Goal: Task Accomplishment & Management: Use online tool/utility

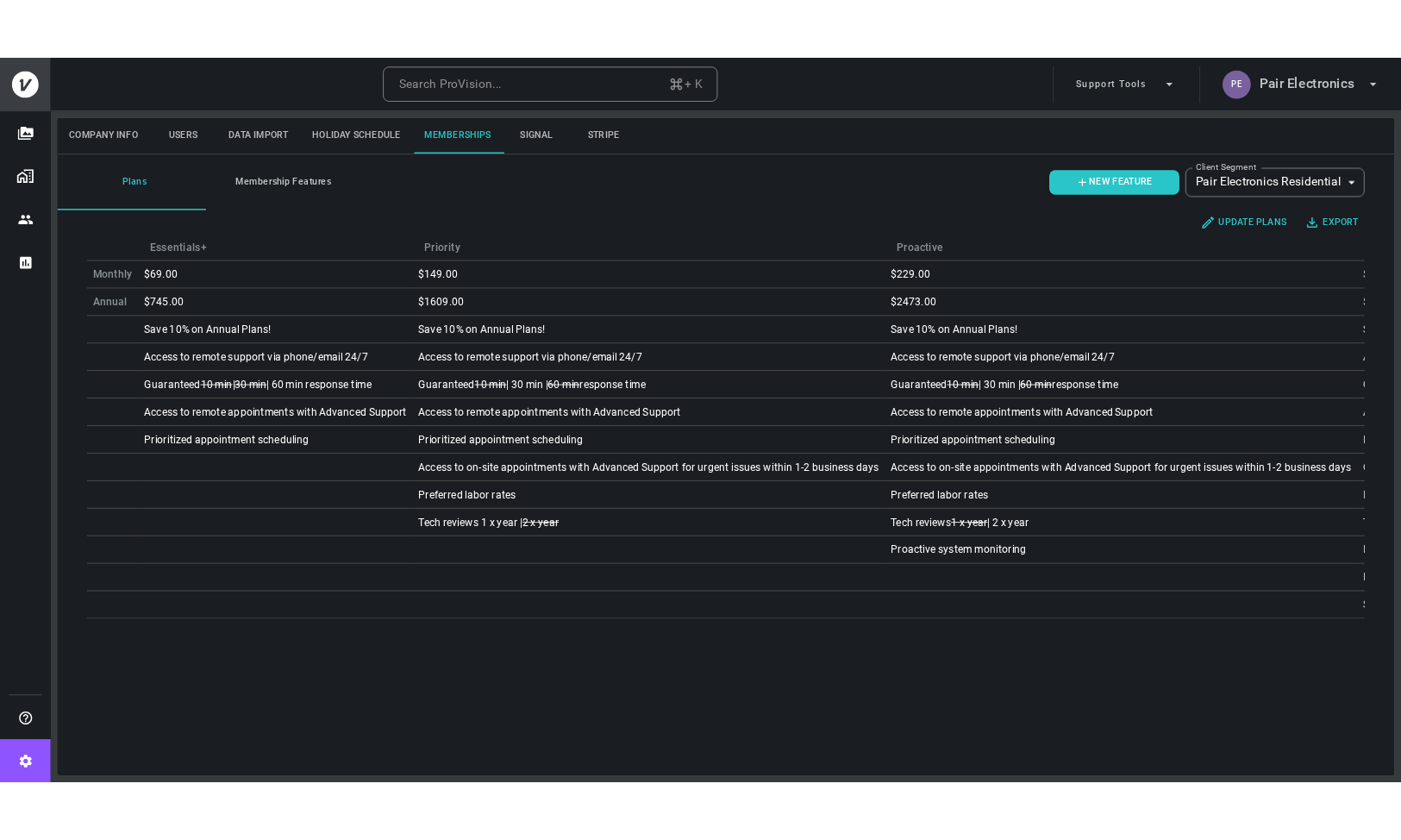
scroll to position [0, 202]
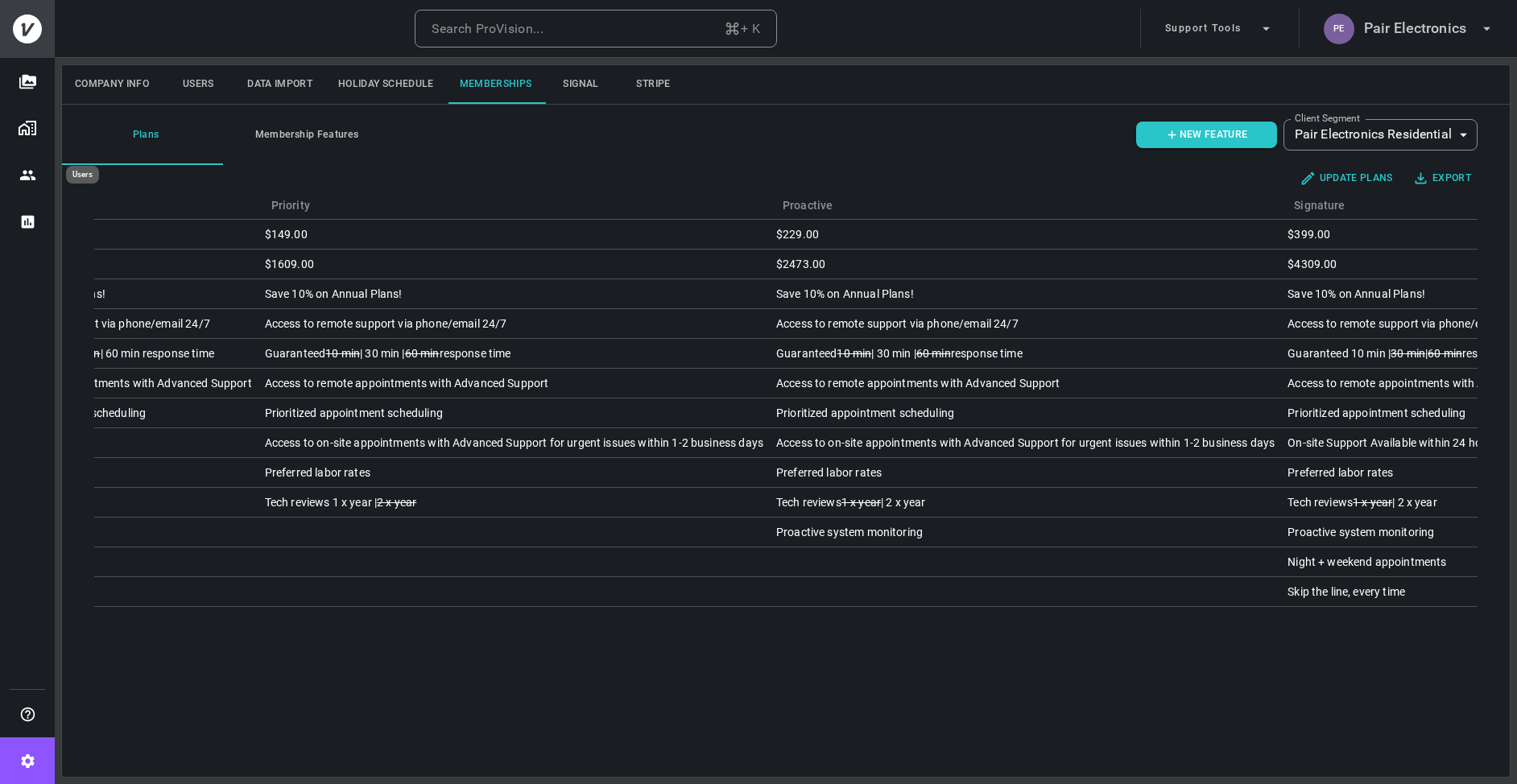
click at [25, 184] on button "Users" at bounding box center [27, 175] width 55 height 47
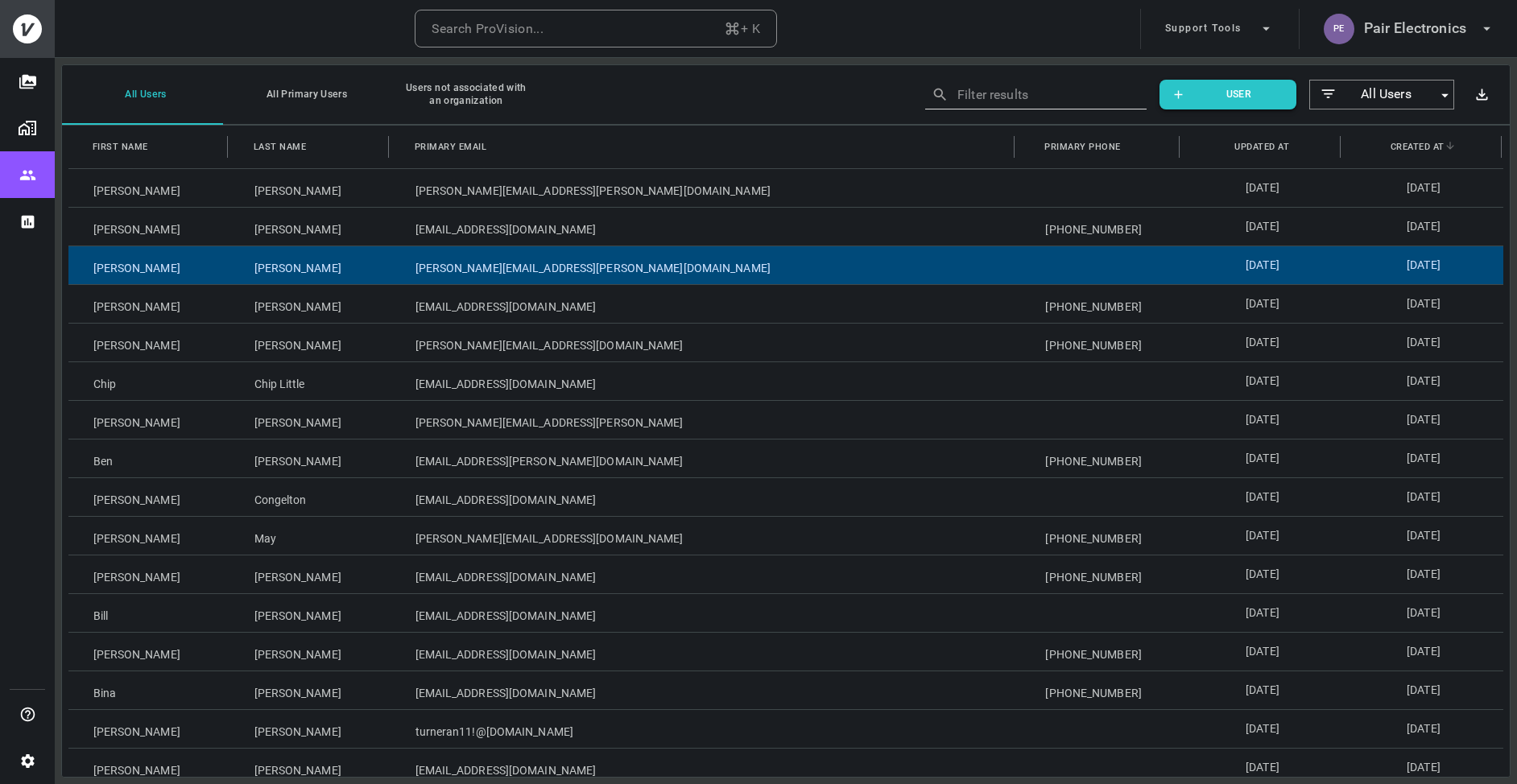
click at [372, 274] on div "[PERSON_NAME]" at bounding box center [309, 265] width 161 height 37
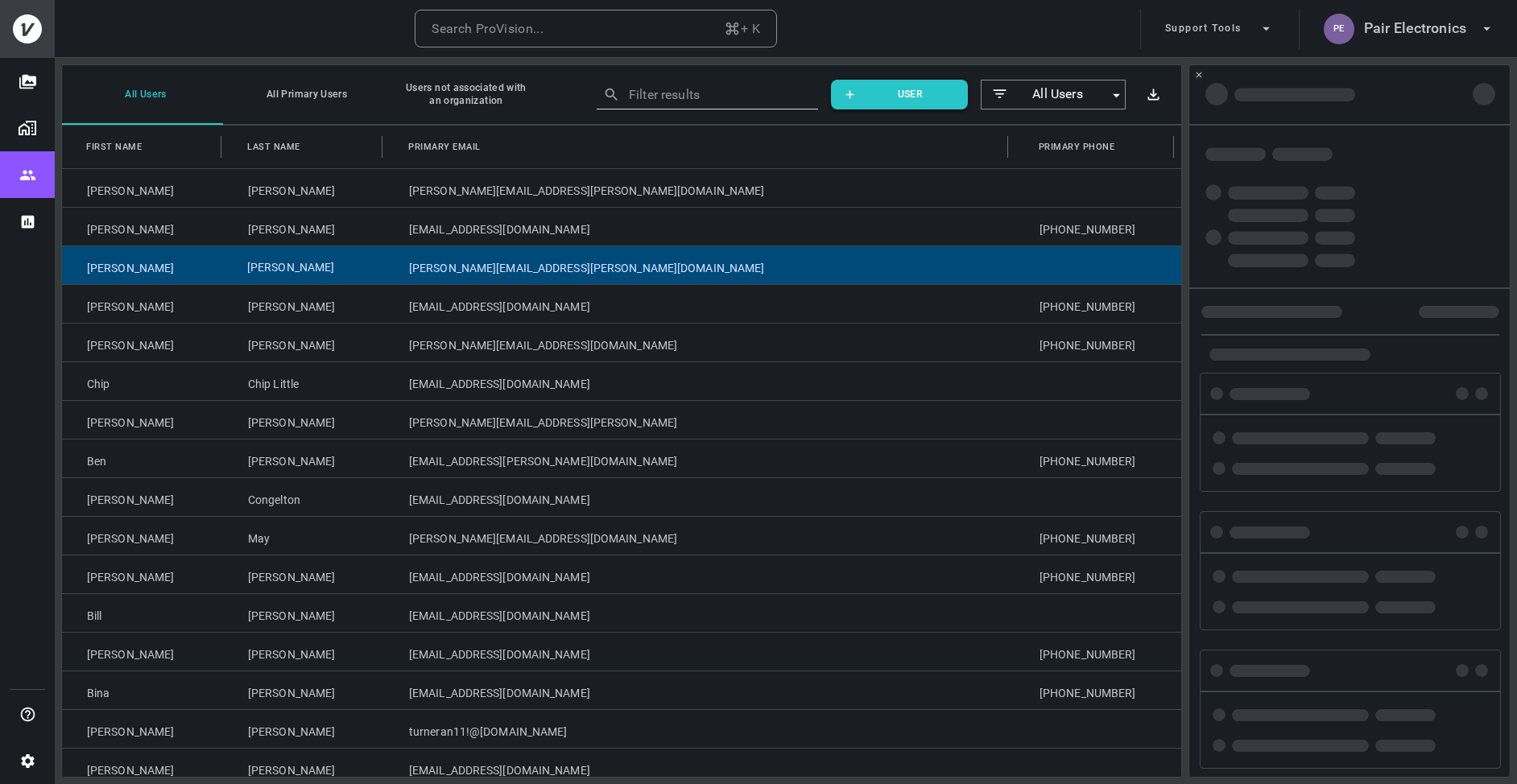
click at [372, 274] on div "[PERSON_NAME]" at bounding box center [303, 265] width 161 height 37
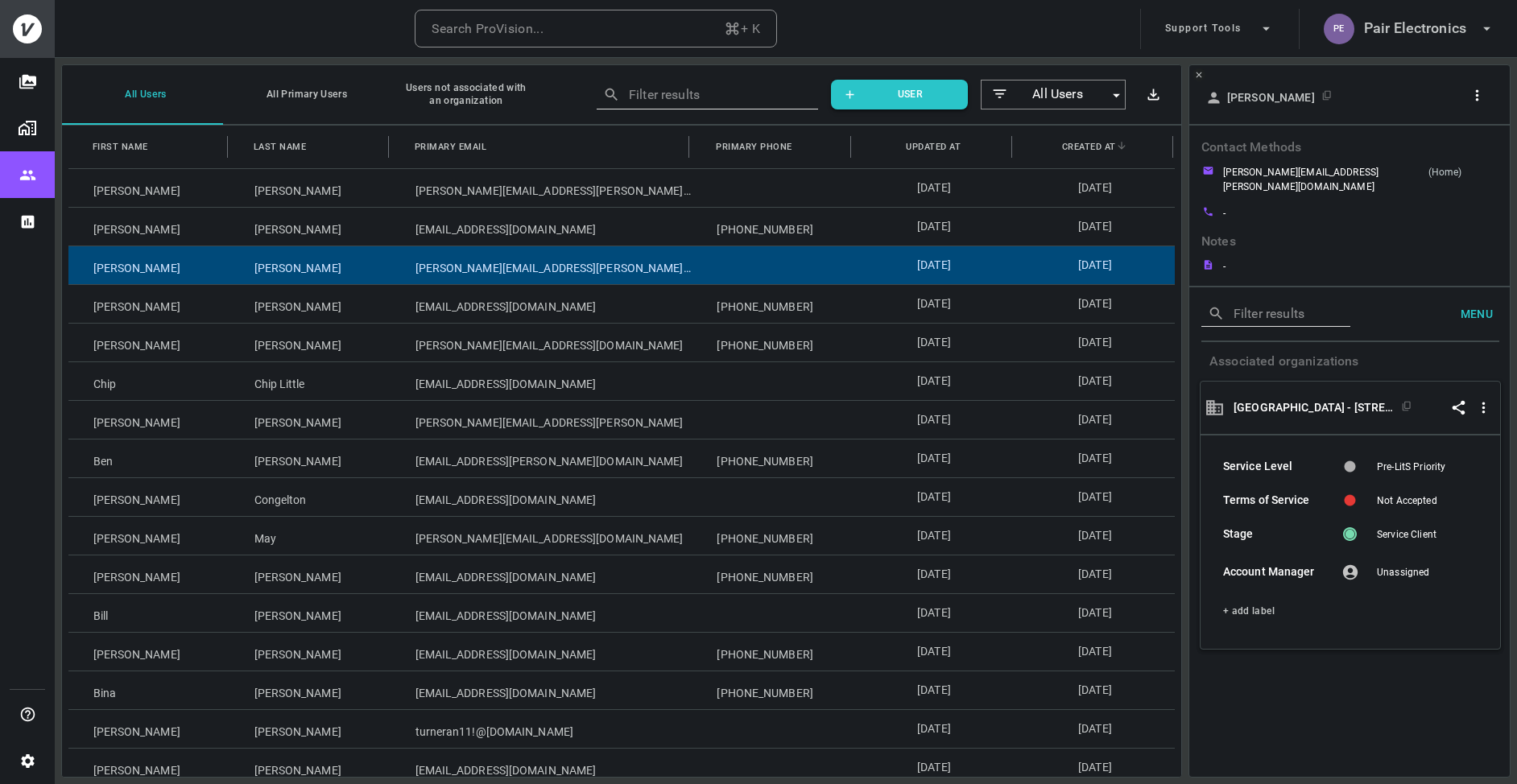
click at [1486, 93] on button "button" at bounding box center [1479, 95] width 30 height 25
click at [1446, 155] on p "Copy Client ID" at bounding box center [1450, 158] width 80 height 19
click at [226, 341] on div at bounding box center [758, 392] width 1517 height 784
click at [229, 341] on div "Turner" at bounding box center [309, 341] width 161 height 37
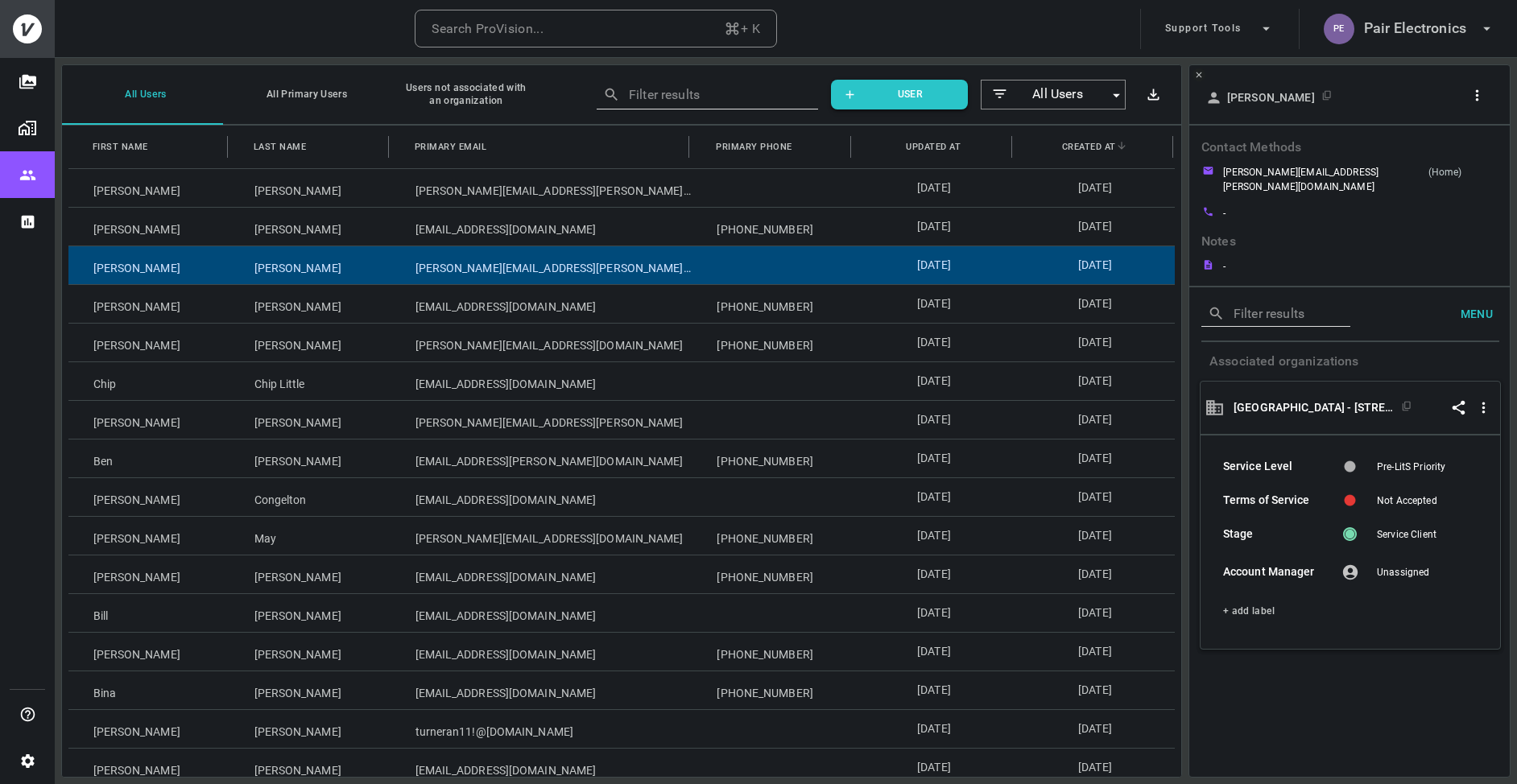
click at [229, 341] on div "Turner" at bounding box center [309, 341] width 161 height 37
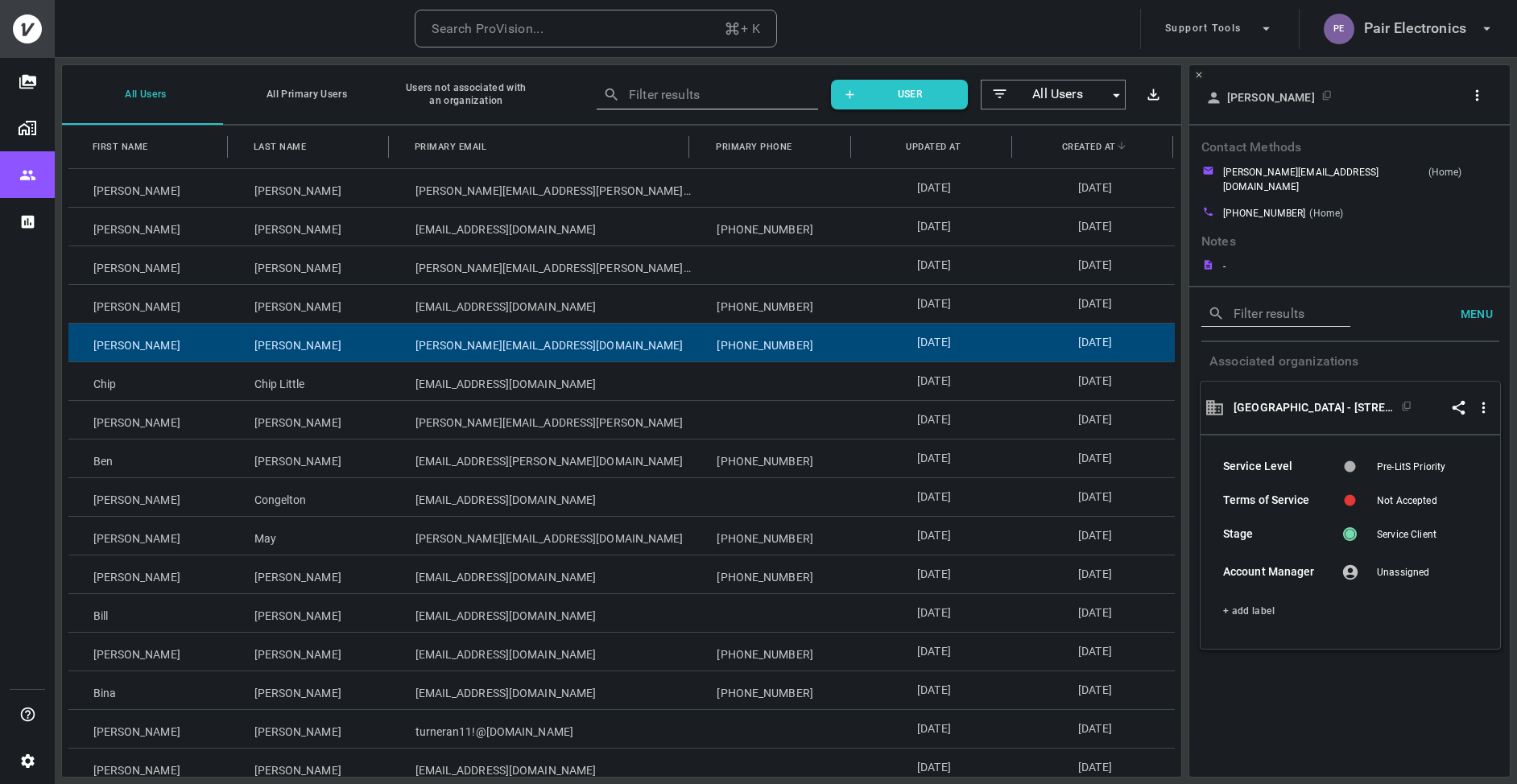
click at [1479, 91] on icon "button" at bounding box center [1476, 95] width 17 height 17
click at [1424, 149] on p "Copy Client ID" at bounding box center [1450, 153] width 80 height 19
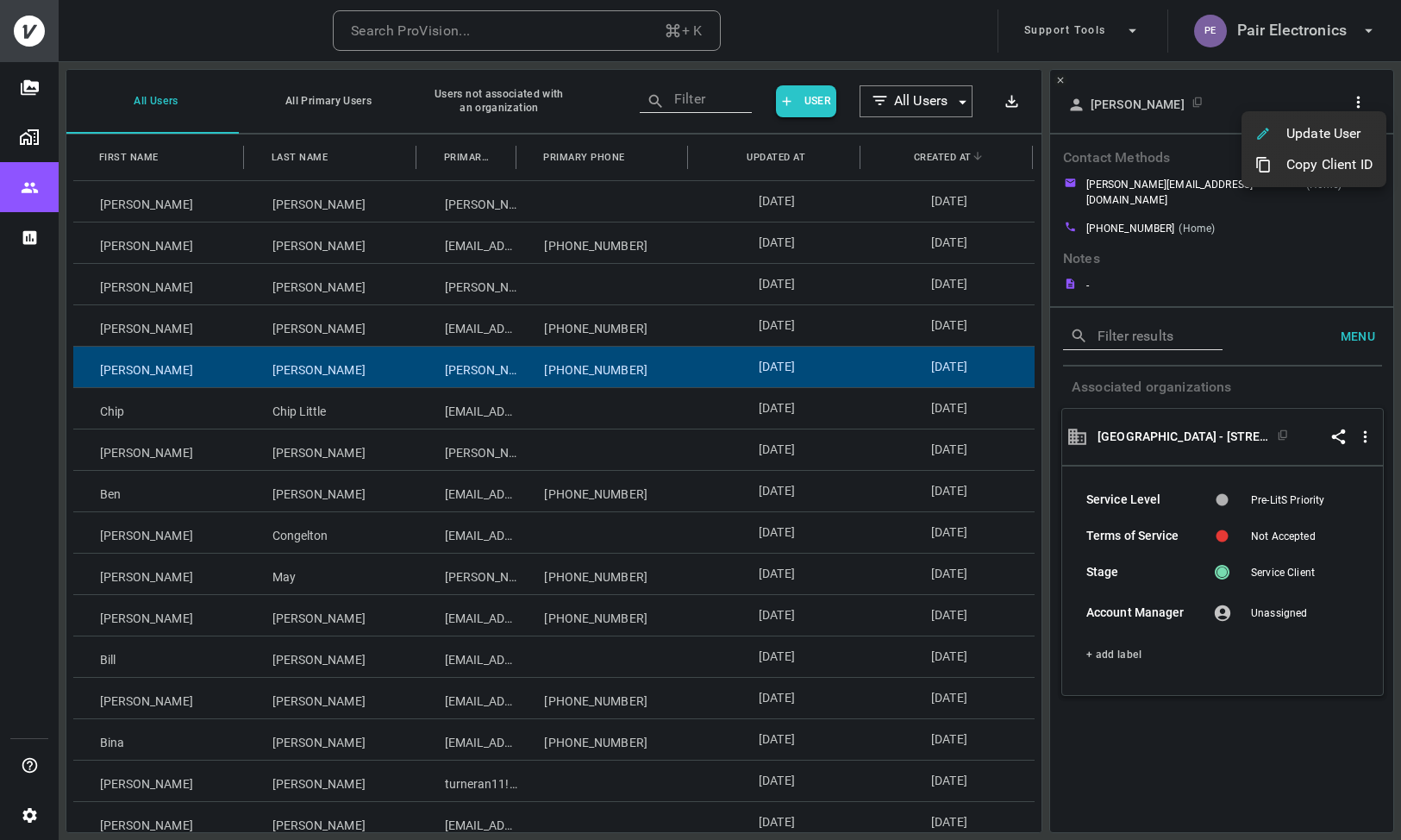
click at [328, 568] on div at bounding box center [700, 420] width 1401 height 840
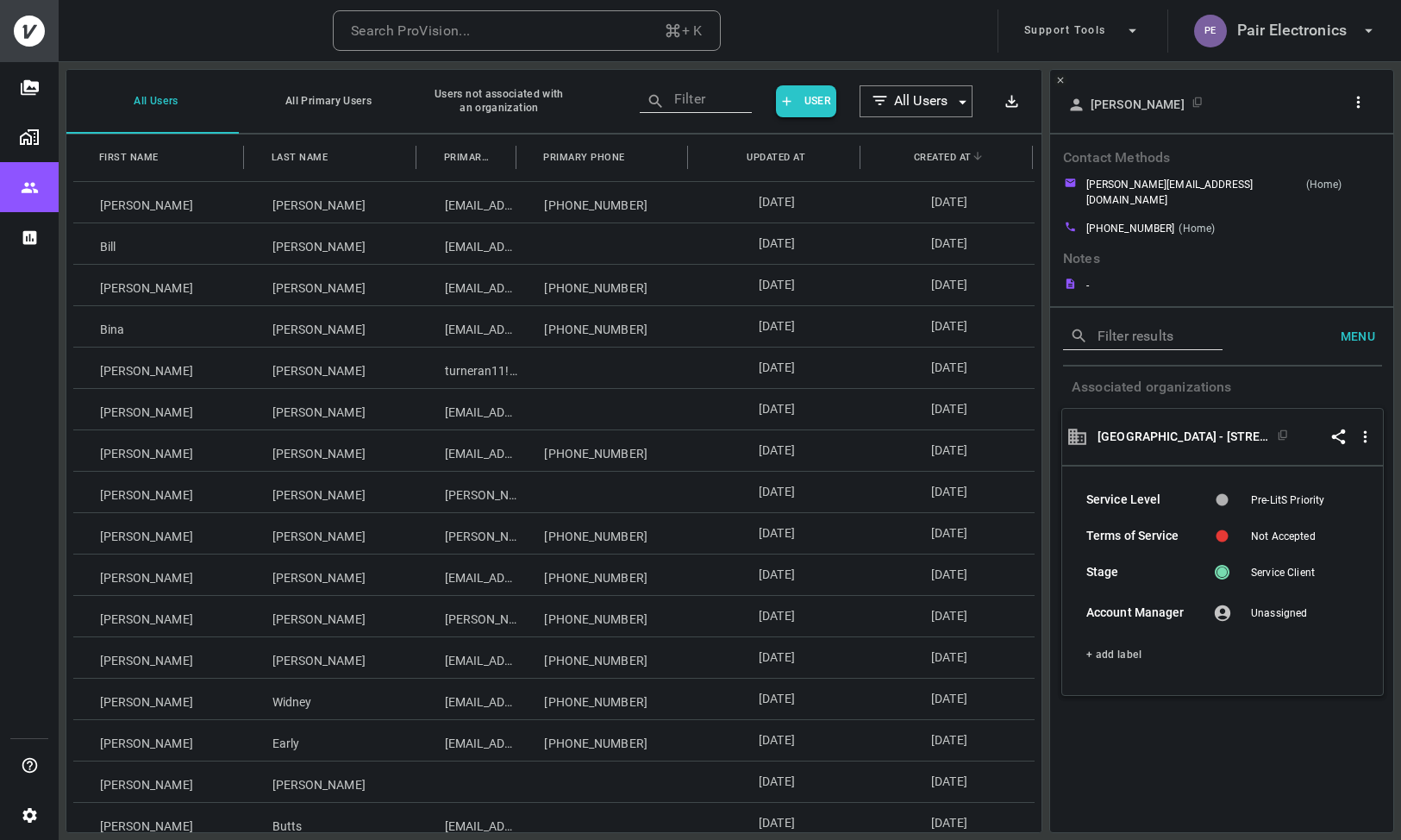
scroll to position [820, 0]
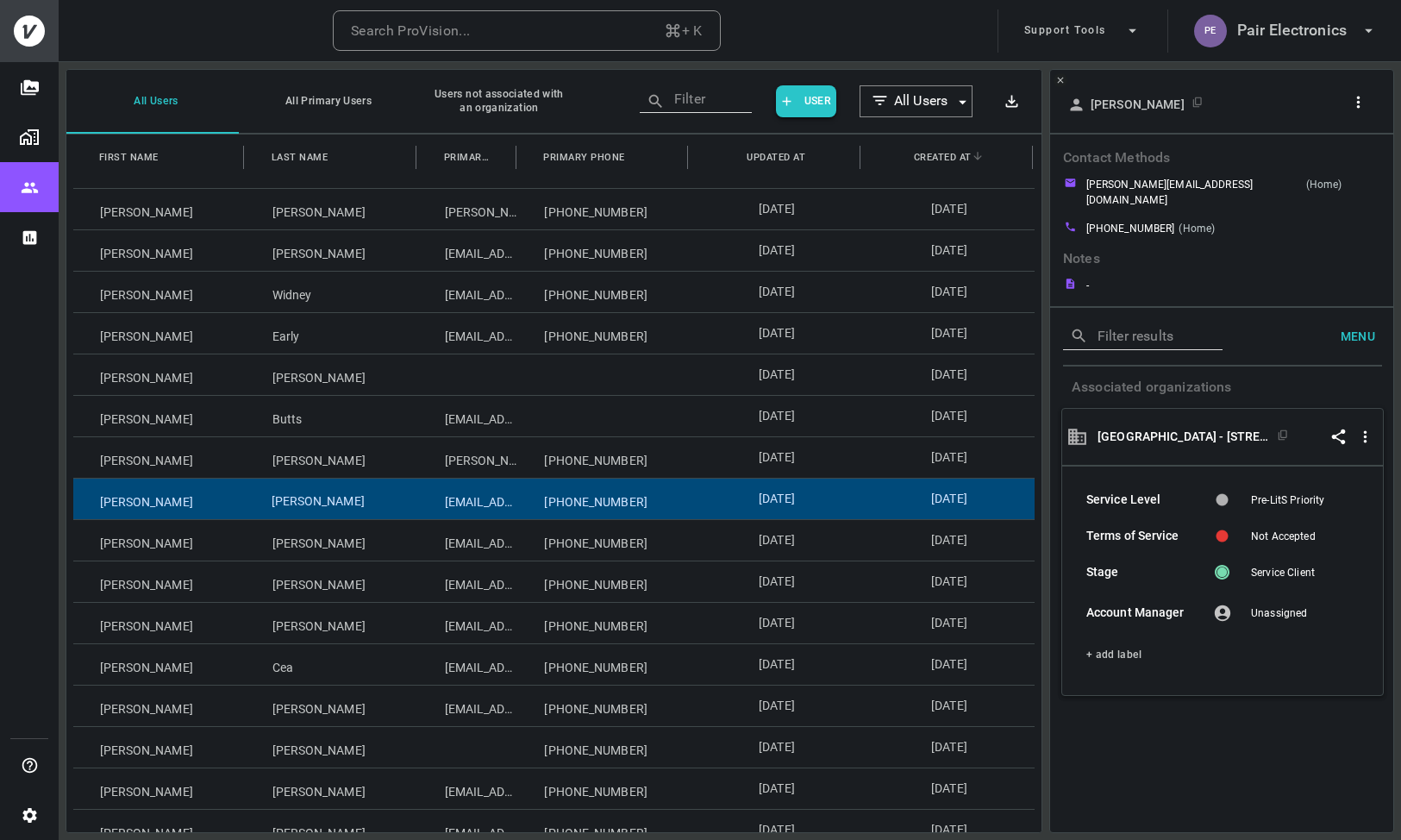
click at [263, 504] on div "Barnes" at bounding box center [331, 498] width 173 height 40
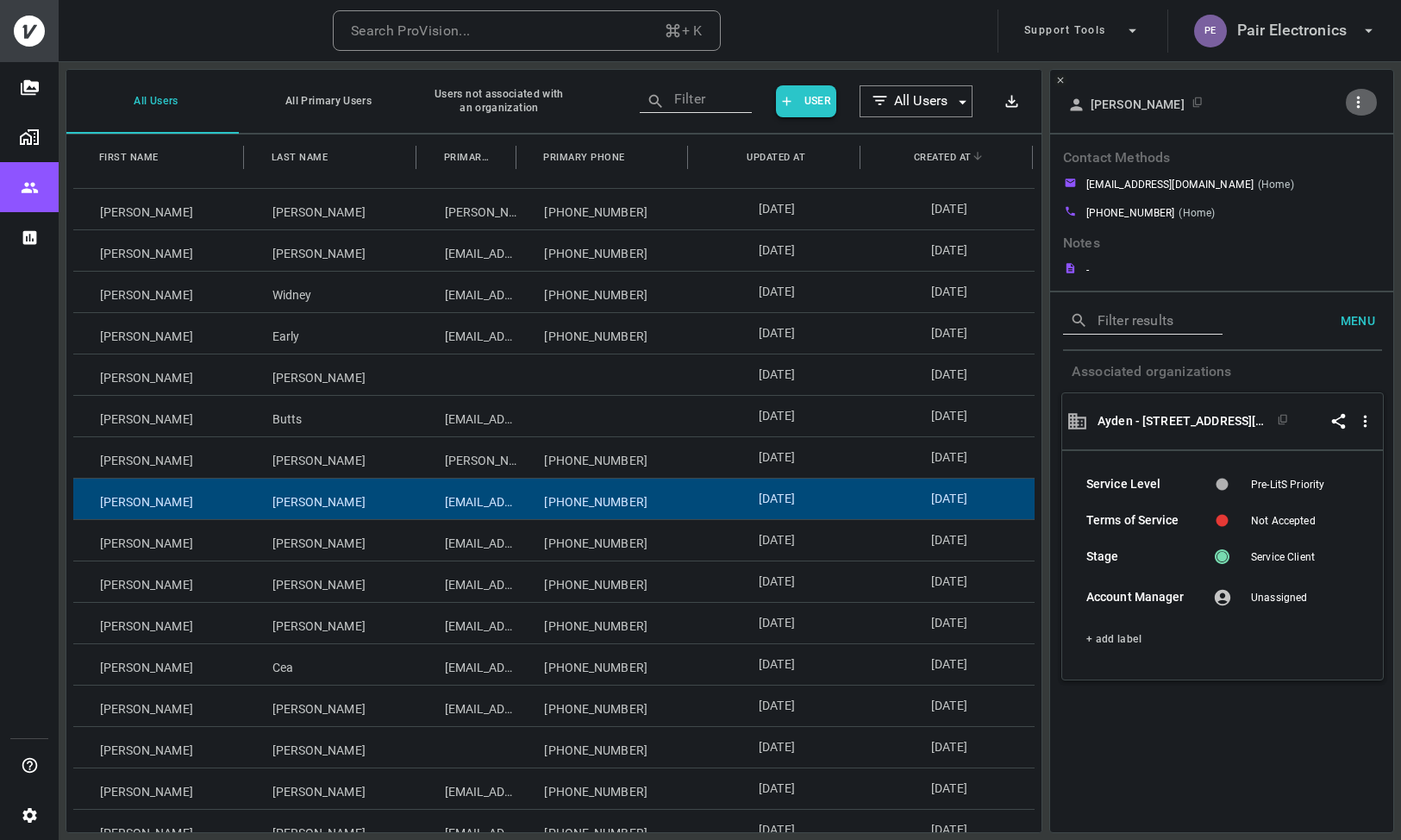
click at [1366, 107] on icon "button" at bounding box center [1358, 102] width 18 height 18
click at [1311, 165] on p "Copy Client ID" at bounding box center [1329, 164] width 86 height 21
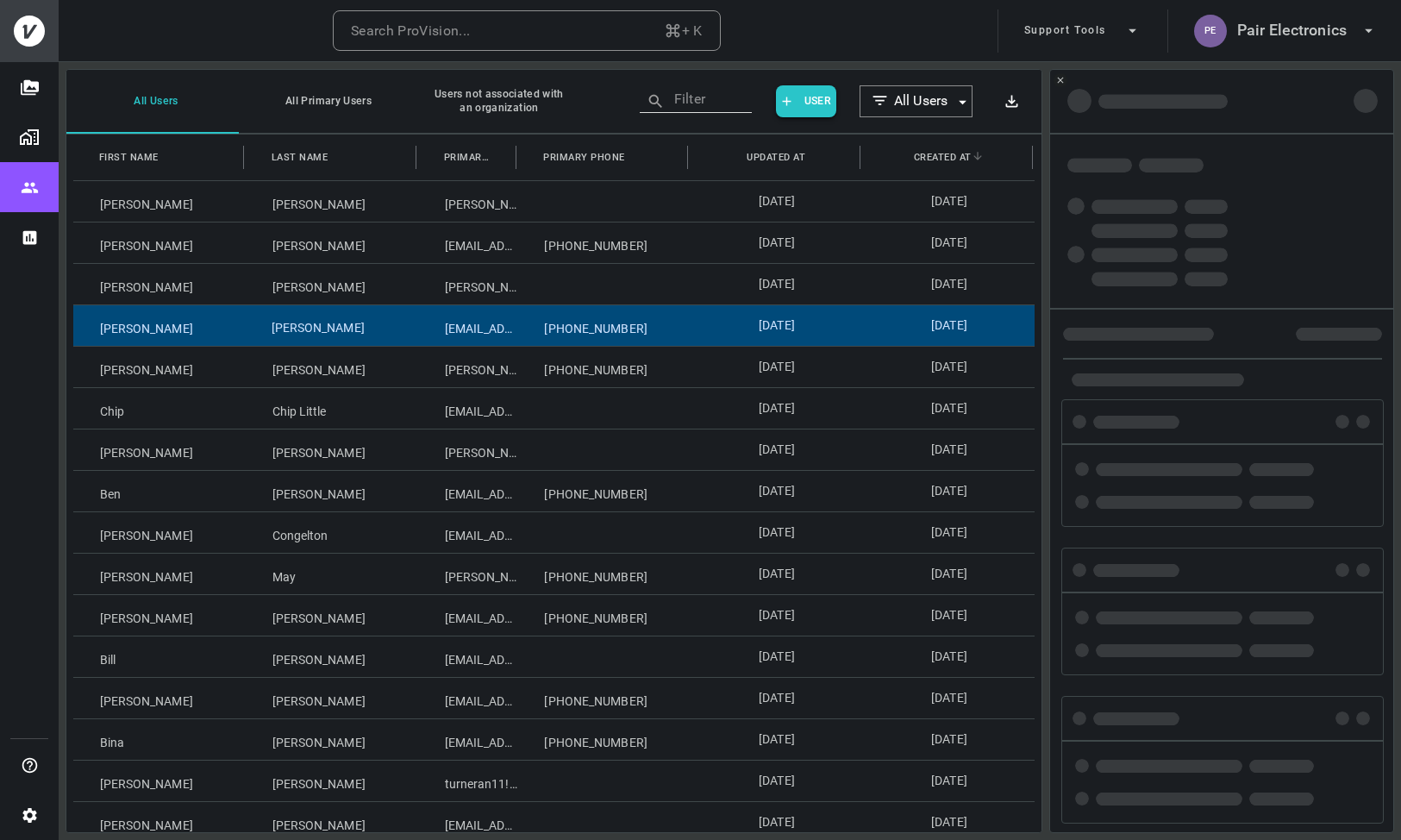
click at [311, 335] on div "[PERSON_NAME]" at bounding box center [331, 325] width 173 height 40
click at [311, 335] on div "Manning" at bounding box center [331, 325] width 173 height 40
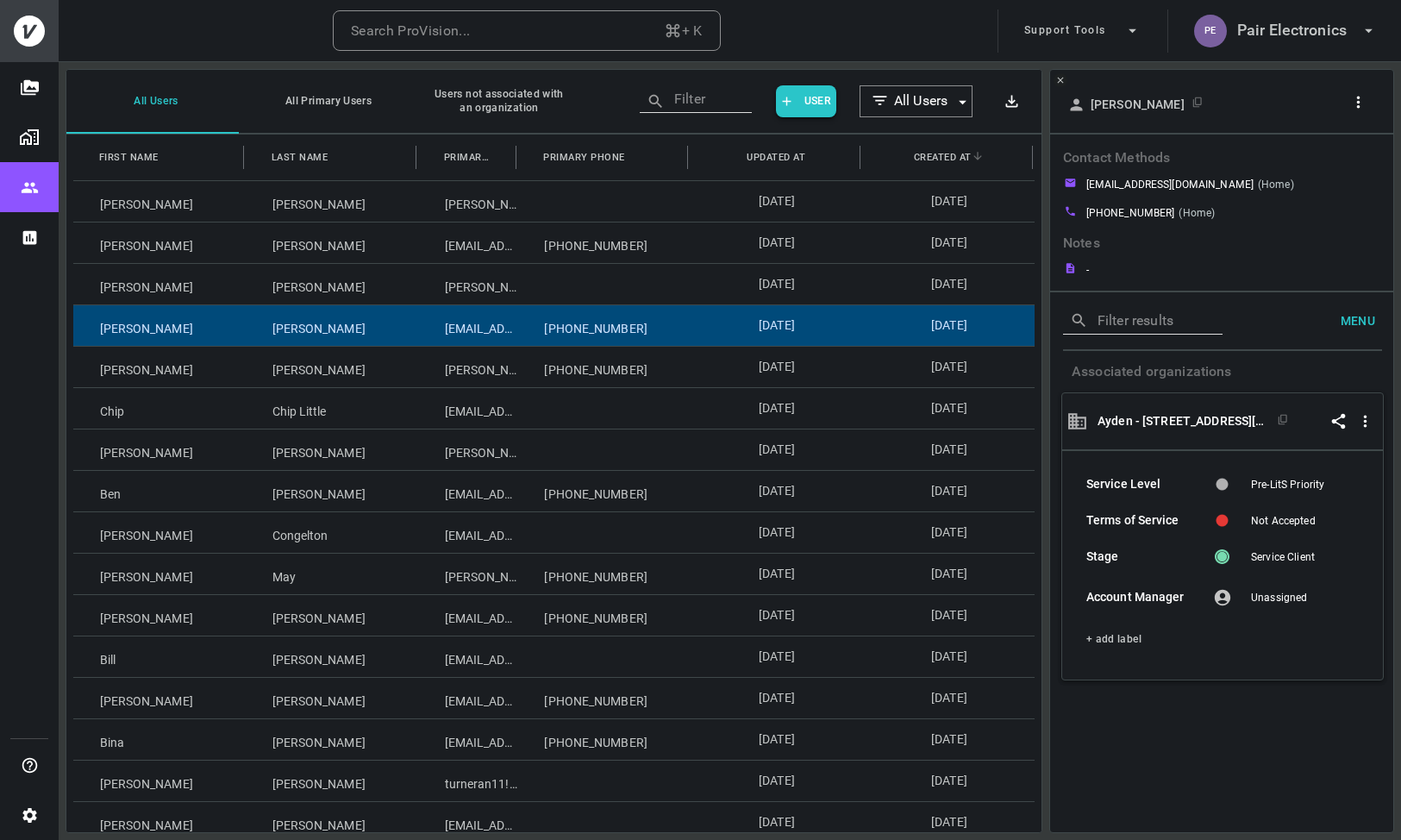
click at [1354, 105] on icon "button" at bounding box center [1358, 102] width 18 height 18
click at [1330, 162] on p "Copy Client ID" at bounding box center [1329, 164] width 86 height 21
click at [282, 699] on div at bounding box center [700, 420] width 1401 height 840
click at [282, 699] on div "Edmonds" at bounding box center [331, 697] width 173 height 40
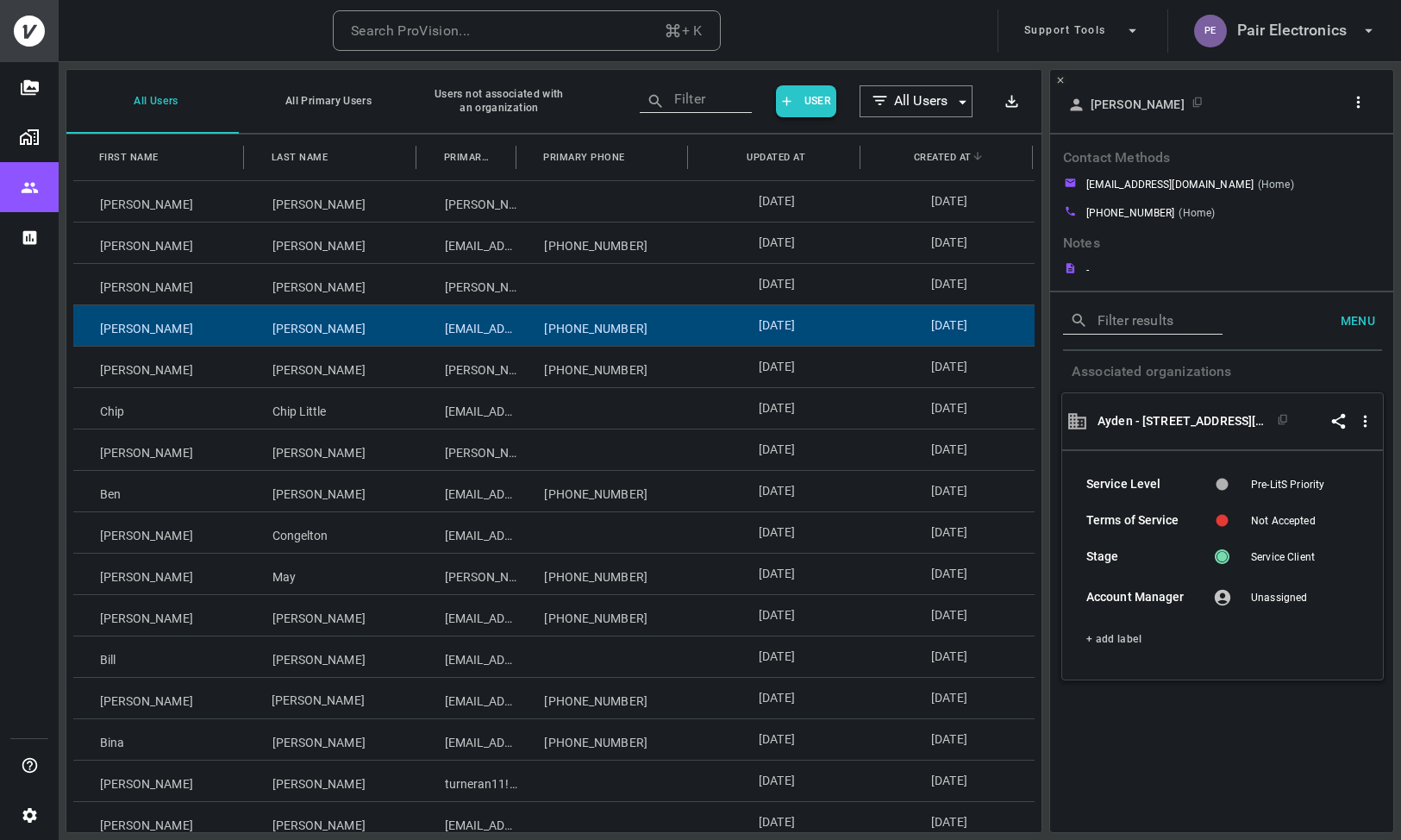
click at [282, 699] on div "Edmonds" at bounding box center [331, 697] width 173 height 40
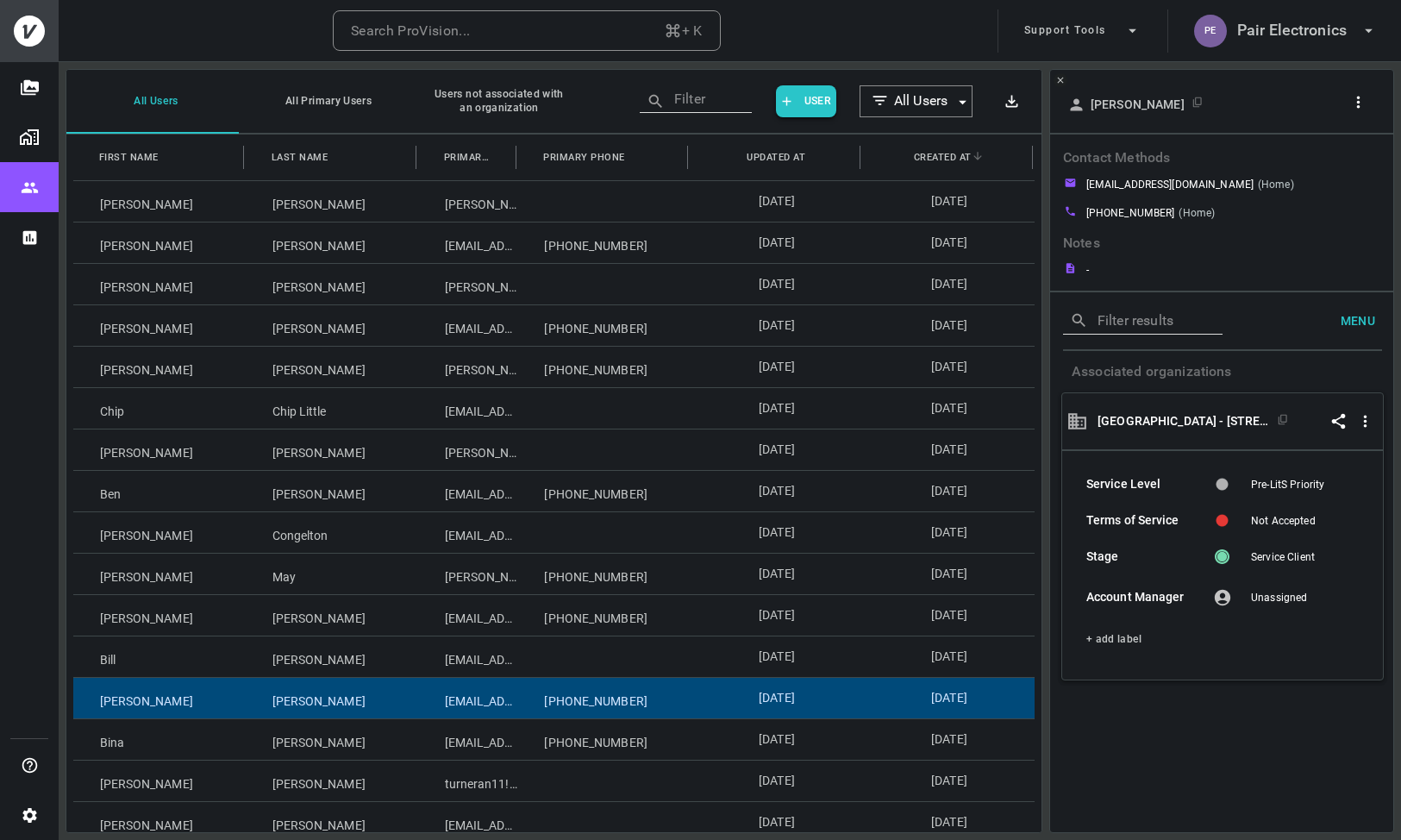
click at [1367, 102] on button "button" at bounding box center [1361, 102] width 33 height 27
click at [1292, 171] on p "Copy Client ID" at bounding box center [1329, 169] width 86 height 21
click at [516, 450] on div at bounding box center [700, 420] width 1401 height 840
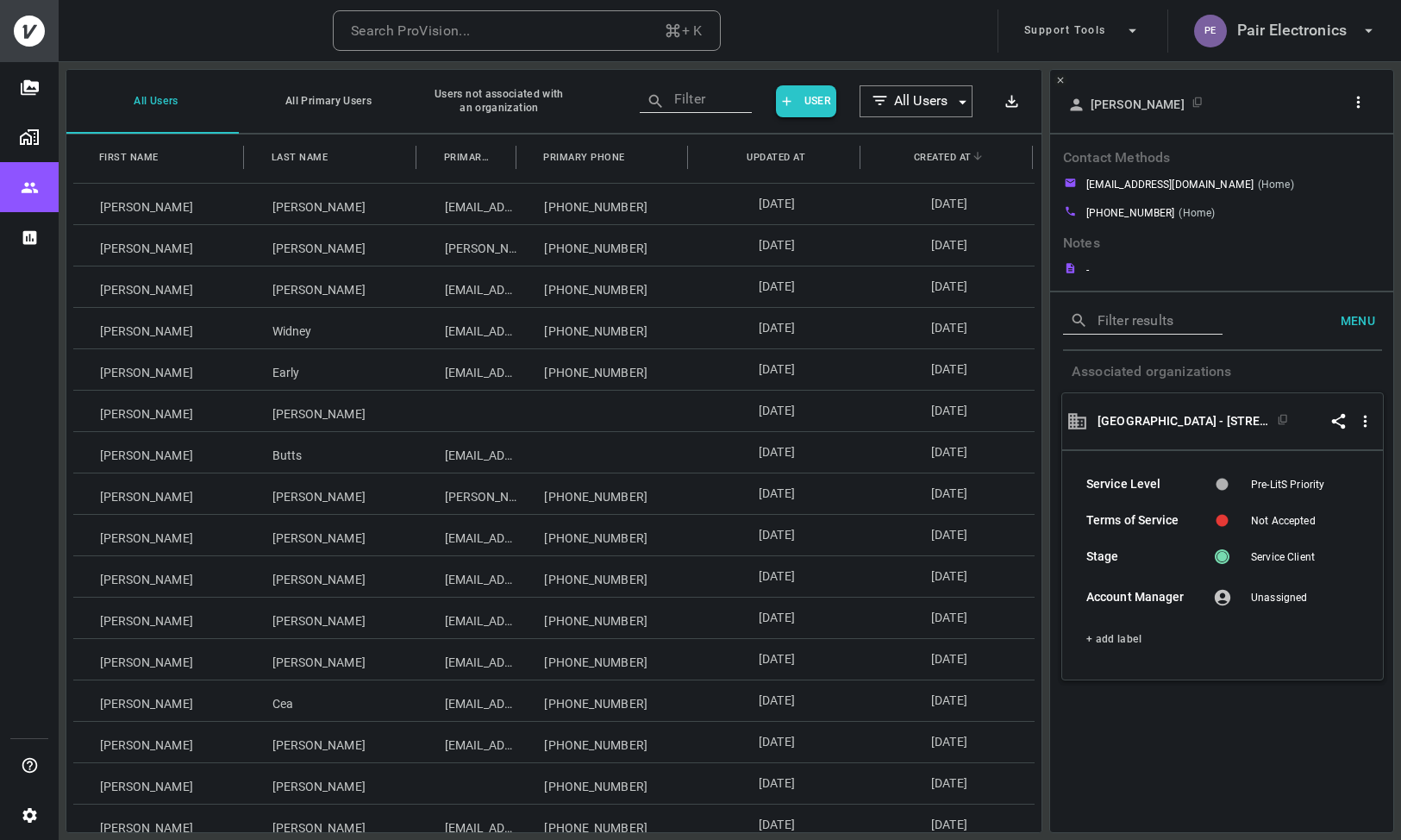
scroll to position [1026, 0]
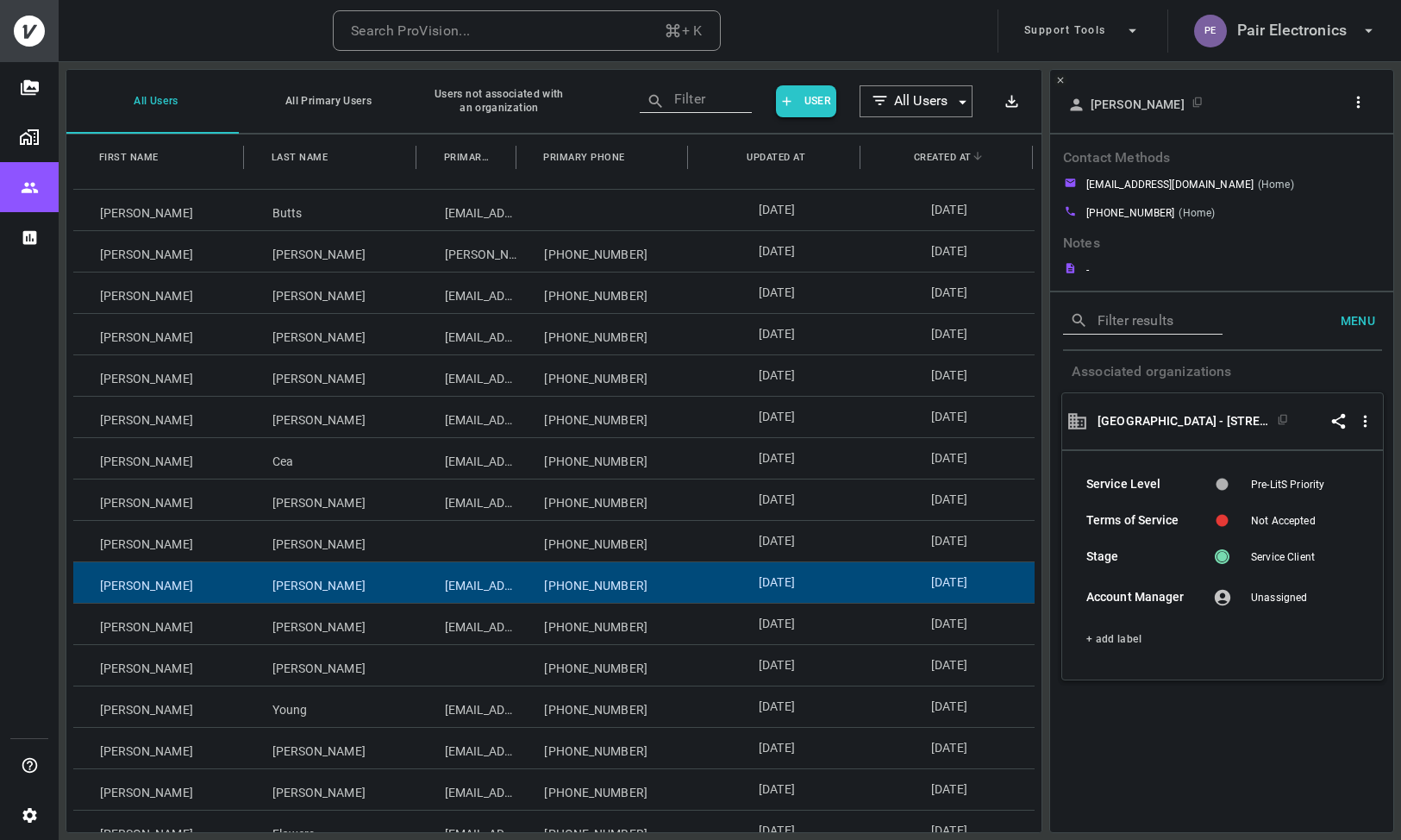
click at [237, 591] on div "Christopher" at bounding box center [160, 581] width 173 height 40
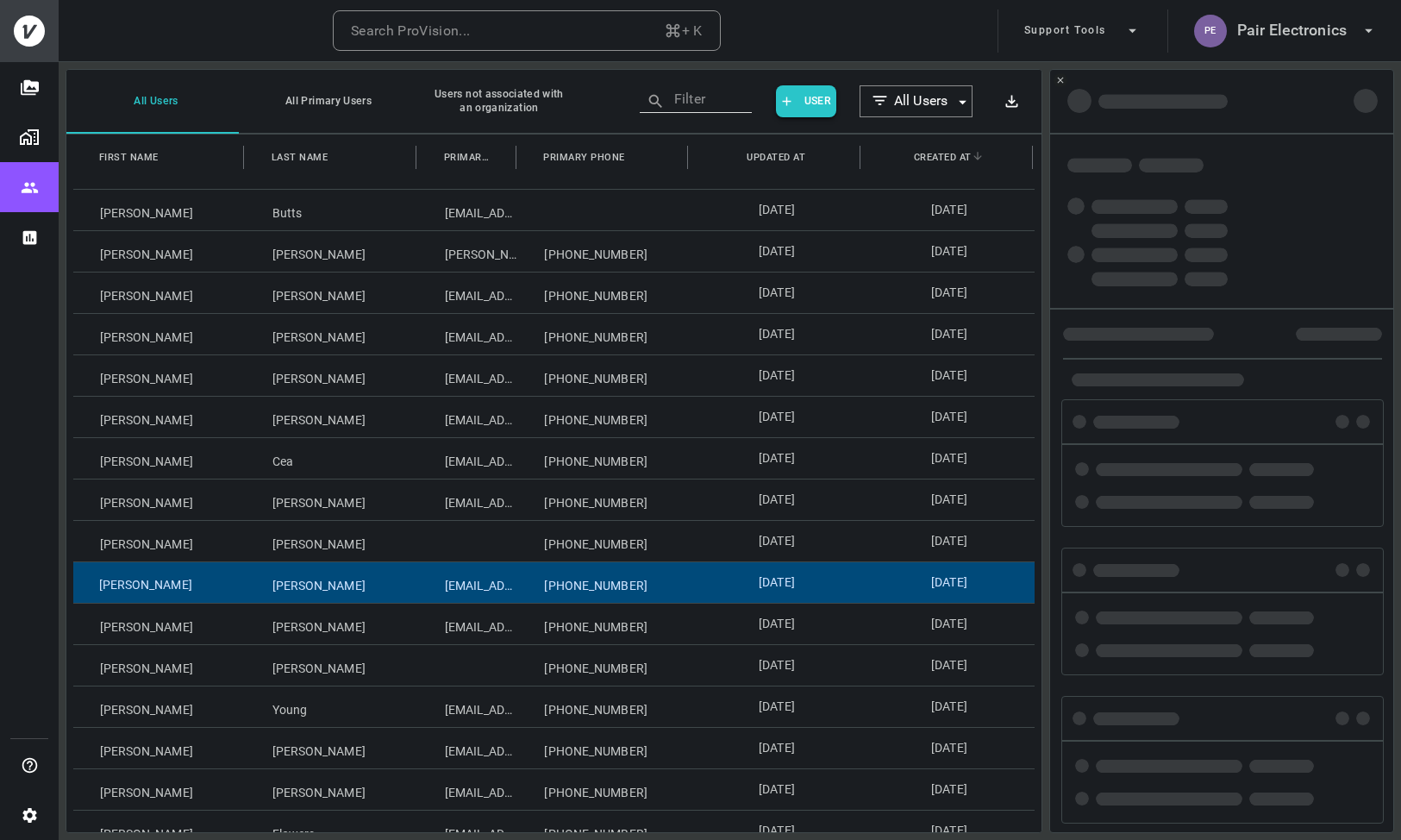
click at [237, 591] on div "Christopher" at bounding box center [160, 581] width 173 height 40
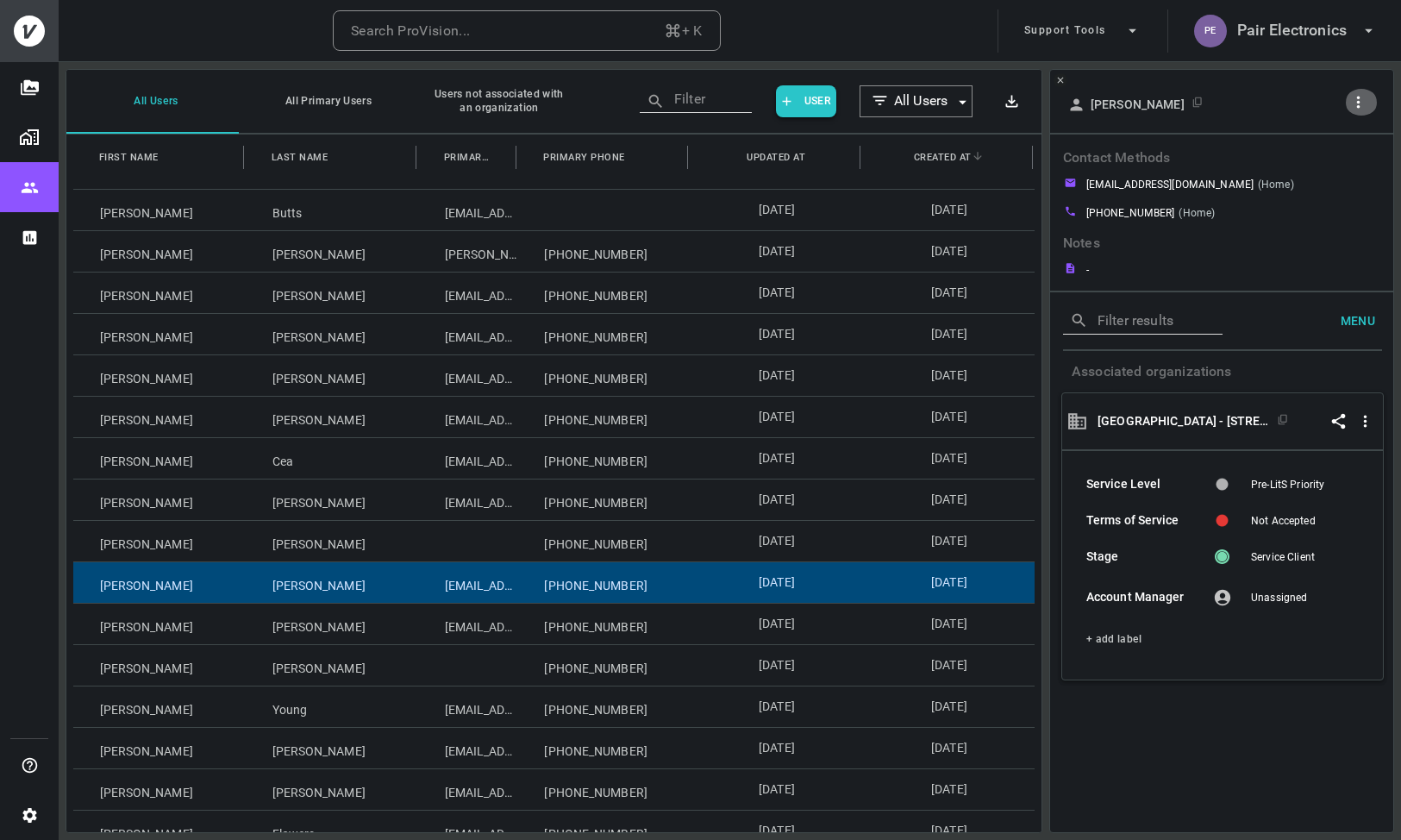
click at [1354, 109] on icon "button" at bounding box center [1358, 102] width 18 height 18
click at [1297, 169] on p "Copy Client ID" at bounding box center [1329, 164] width 86 height 21
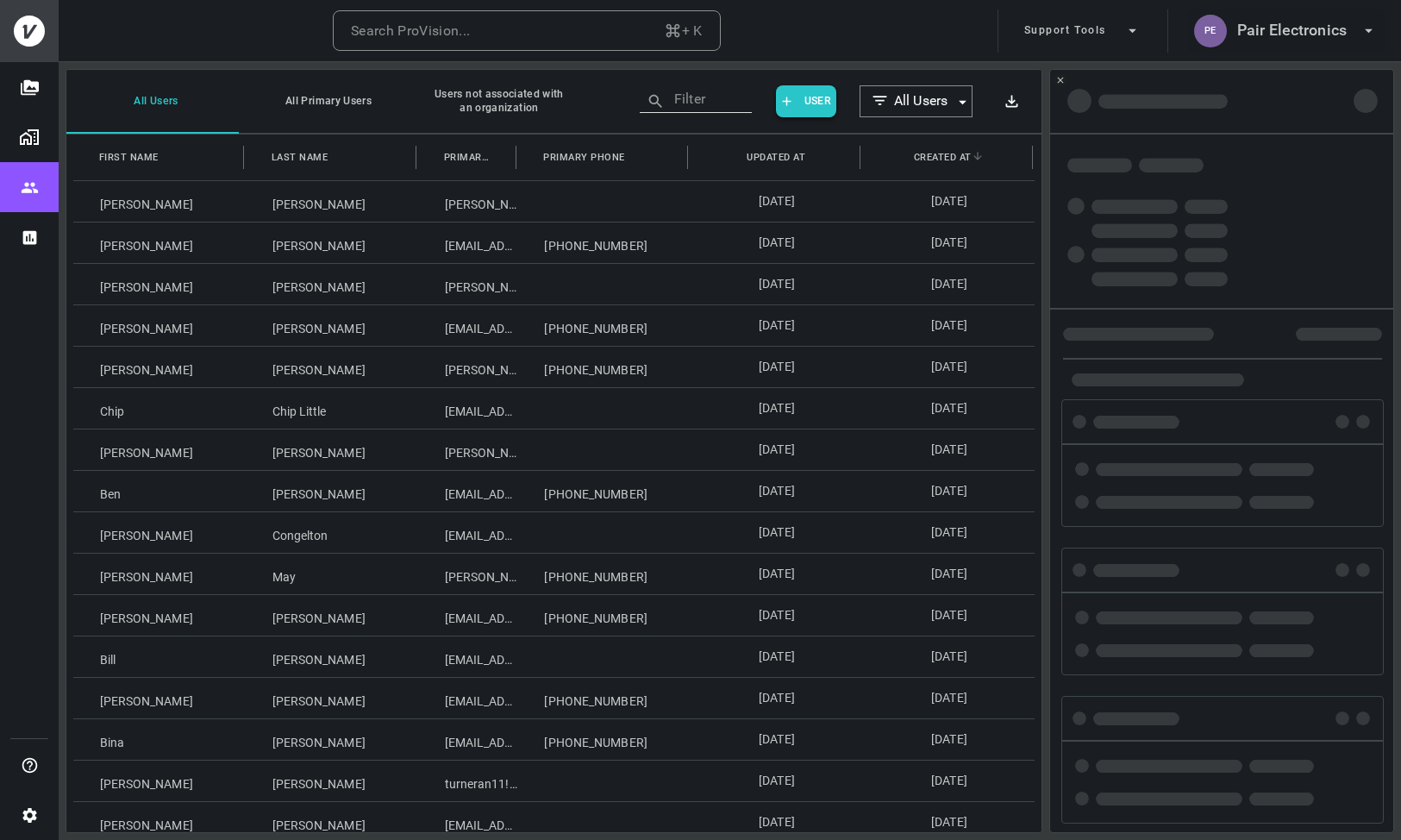
click at [1297, 39] on h6 "Pair Electronics" at bounding box center [1292, 30] width 109 height 25
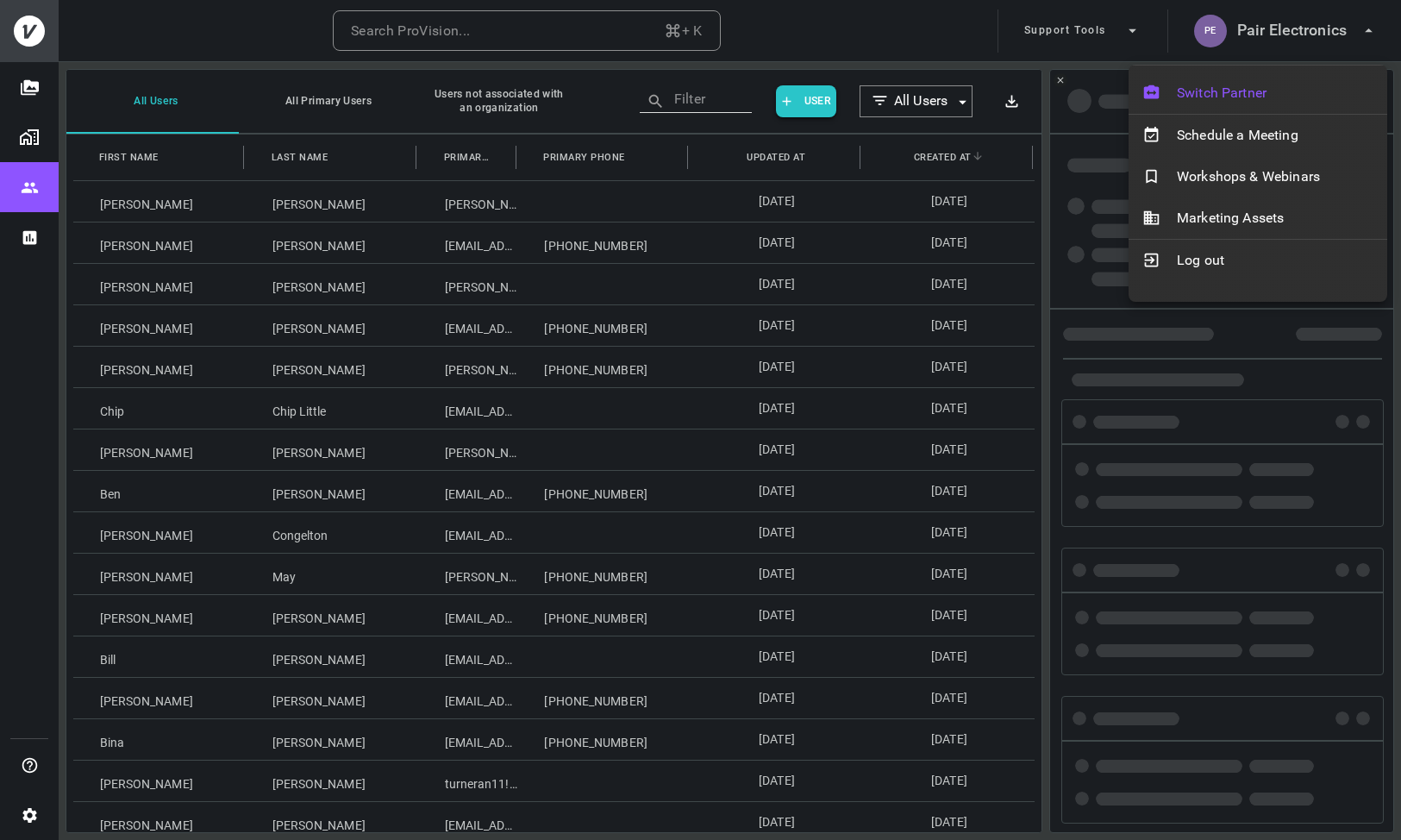
click at [1239, 88] on span "Switch Partner" at bounding box center [1275, 93] width 197 height 21
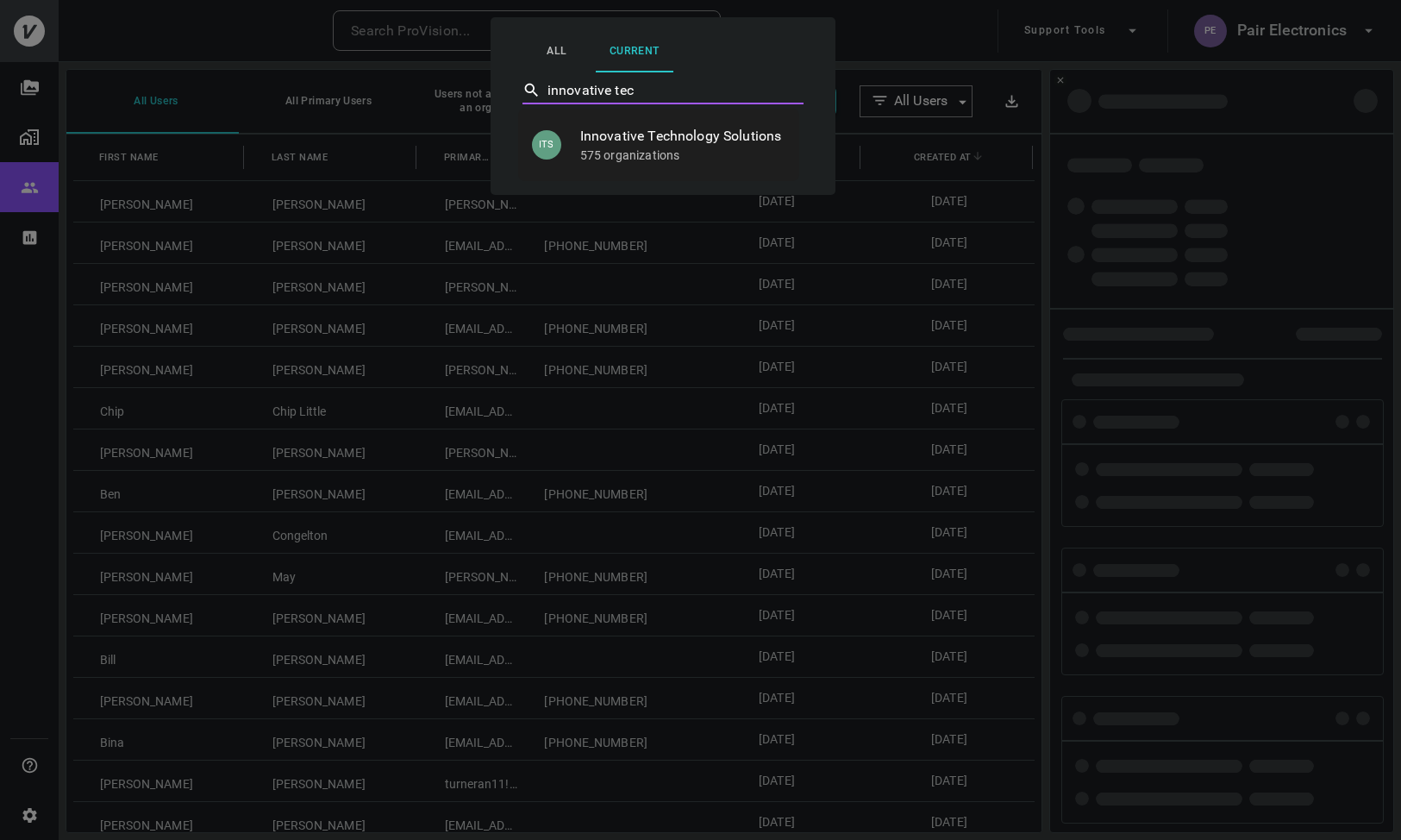
type input "innovative tech"
click at [716, 139] on span "Innovative Technology Solutions" at bounding box center [683, 136] width 205 height 21
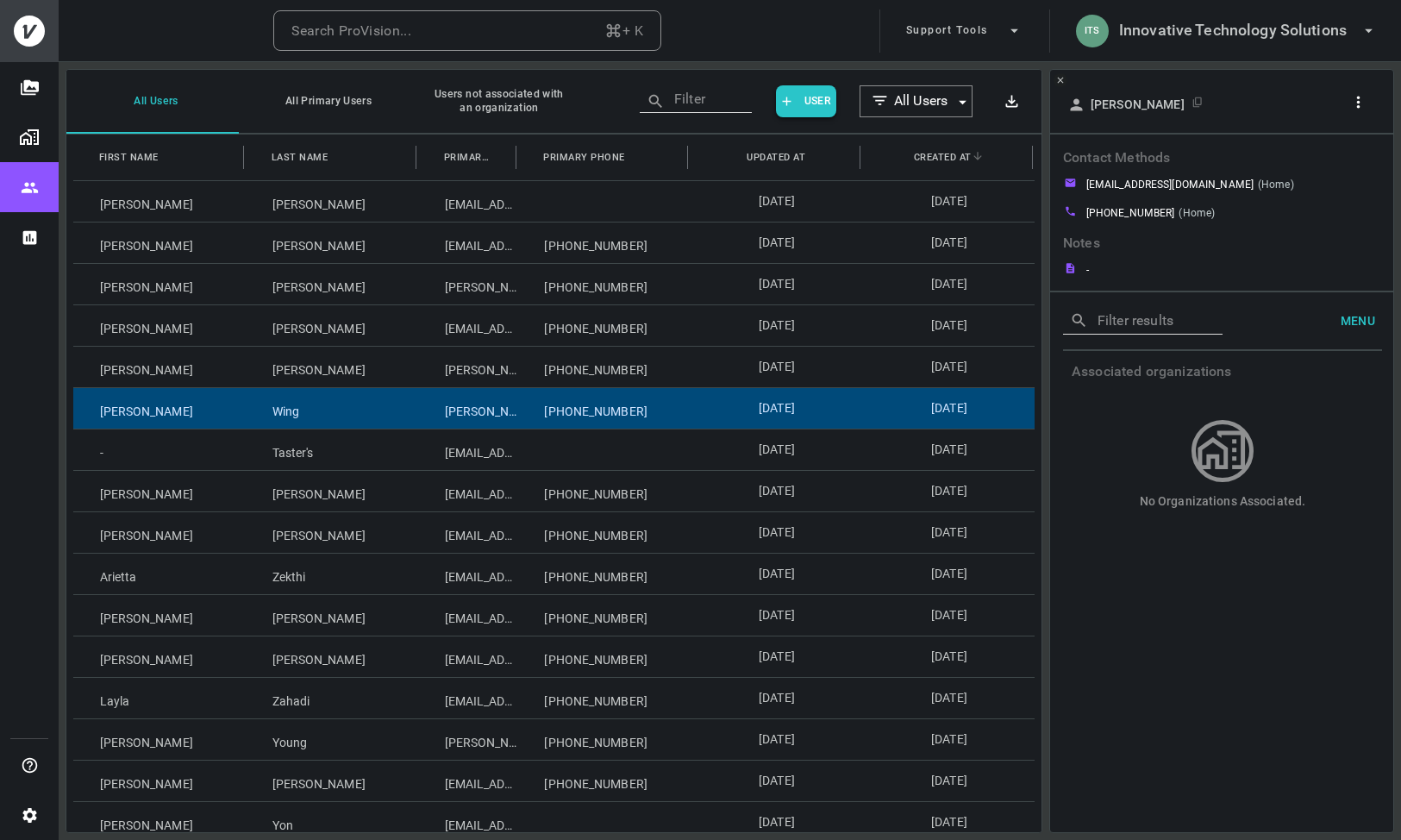
click at [158, 404] on div "[PERSON_NAME]" at bounding box center [160, 408] width 173 height 40
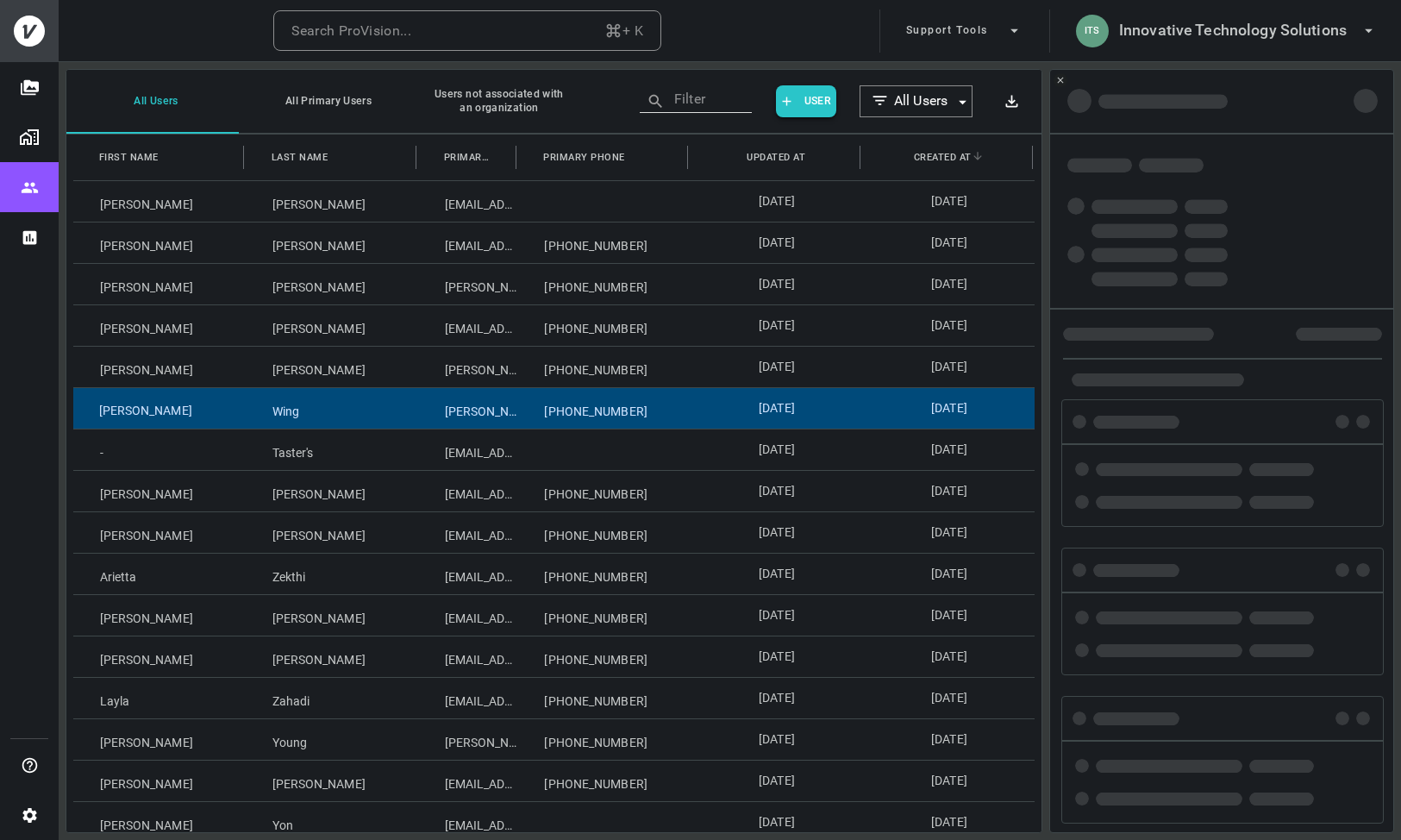
click at [158, 404] on div "[PERSON_NAME]" at bounding box center [160, 408] width 173 height 40
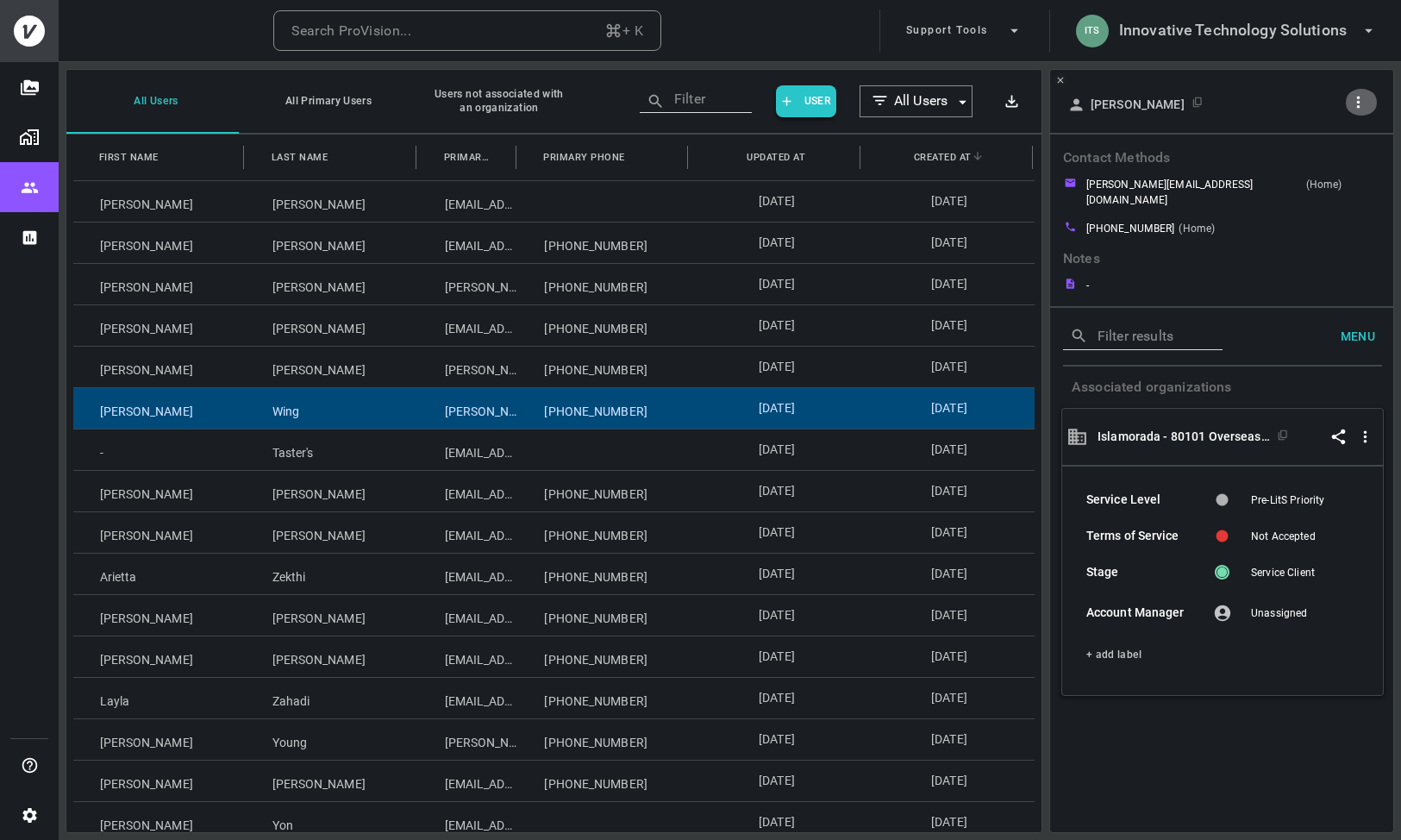
click at [1370, 99] on button "button" at bounding box center [1361, 102] width 33 height 27
click at [1319, 163] on p "Copy Client ID" at bounding box center [1329, 169] width 86 height 21
